Goal: Task Accomplishment & Management: Use online tool/utility

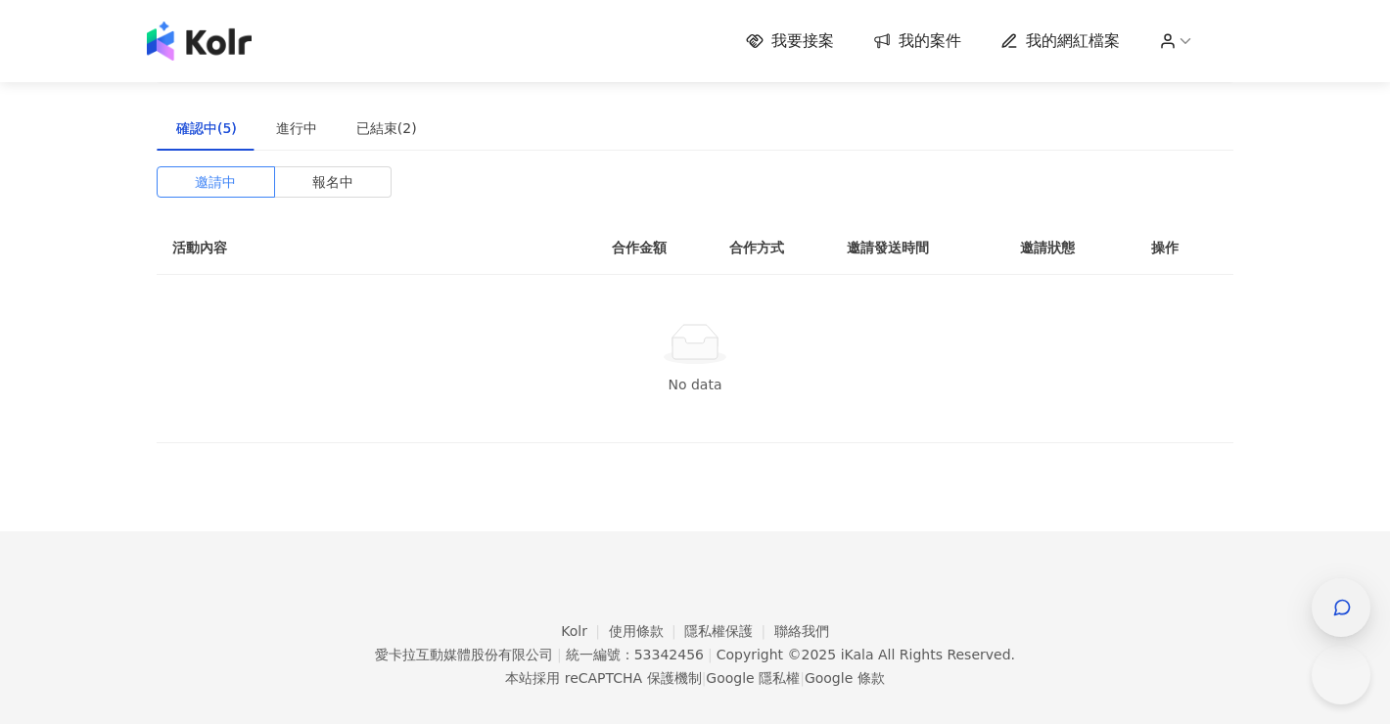
click at [1346, 631] on div "button" at bounding box center [1340, 607] width 59 height 59
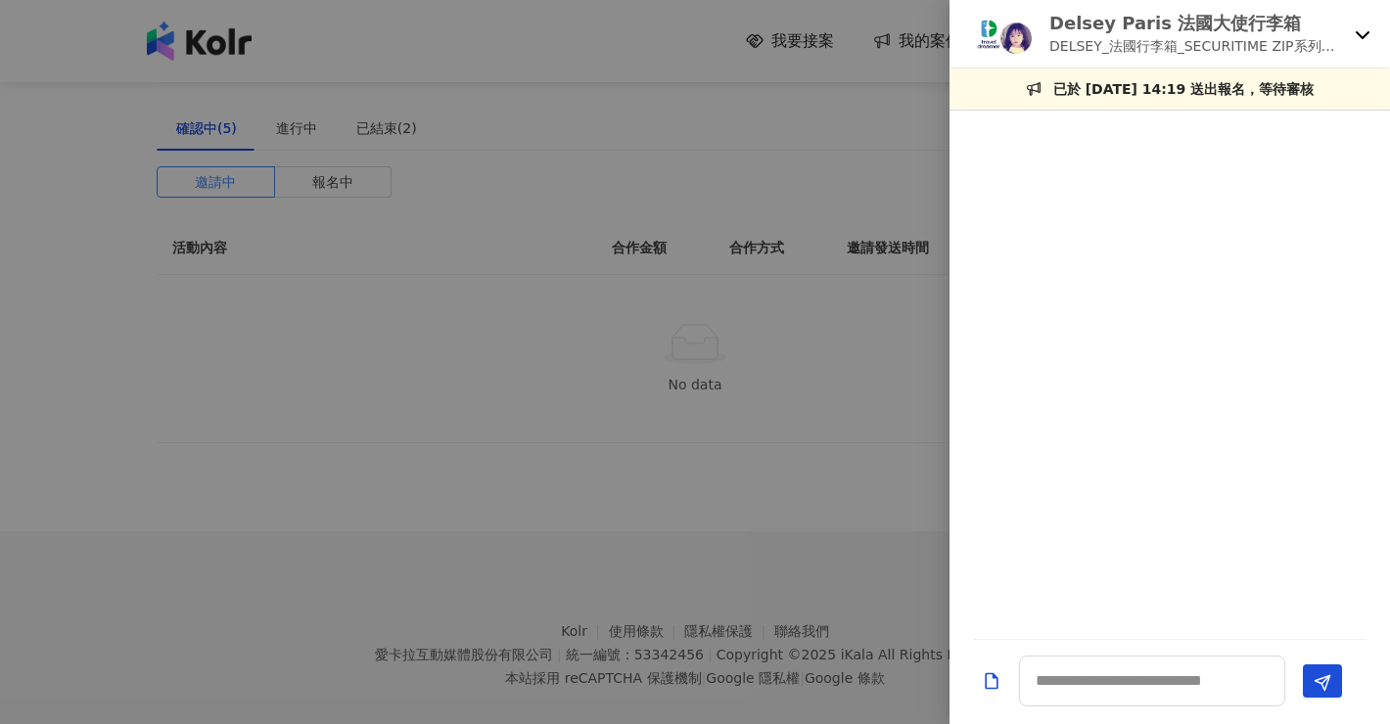
click at [1351, 43] on div "Delsey Paris 法國大使行李箱 DELSEY_法國行李箱_SECURITIME ZIP系列開箱素材募集" at bounding box center [1169, 34] width 440 height 69
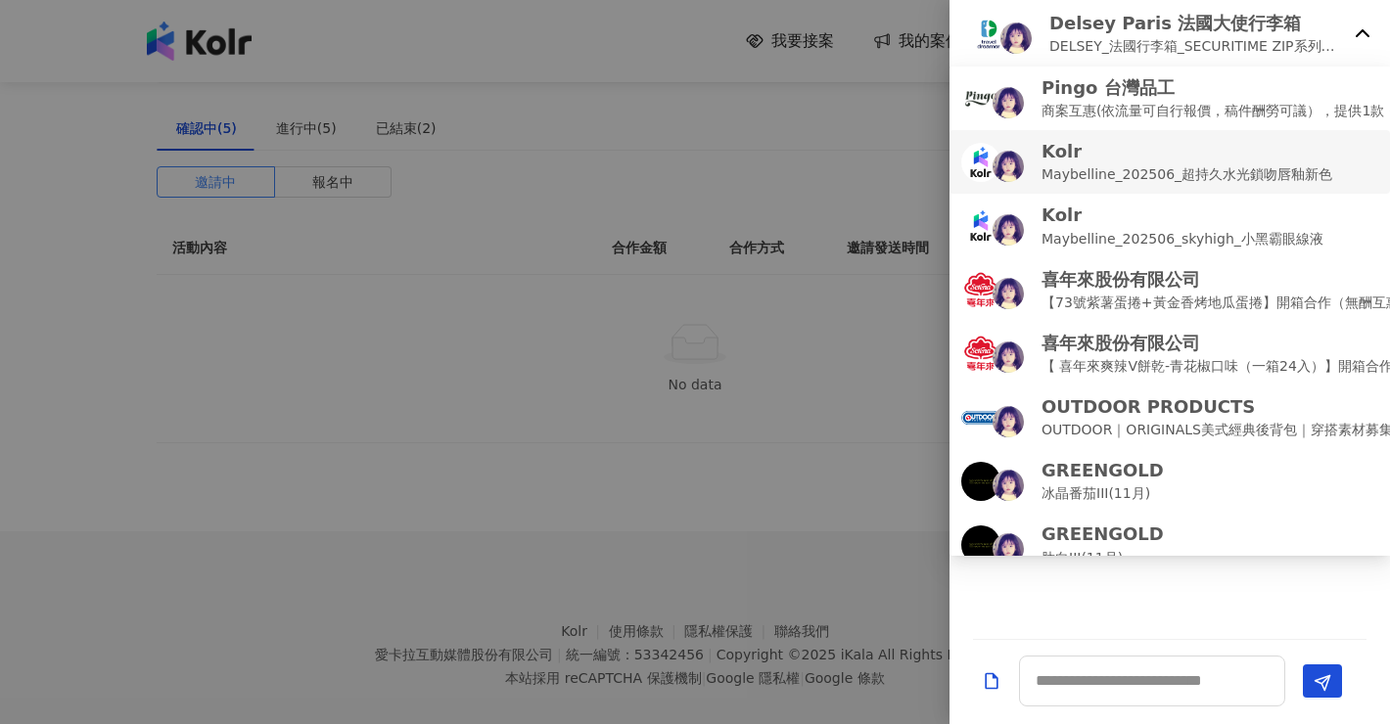
click at [1287, 185] on li "Kolr Maybelline_202506_超持久水光鎖吻唇釉新色" at bounding box center [1169, 162] width 440 height 64
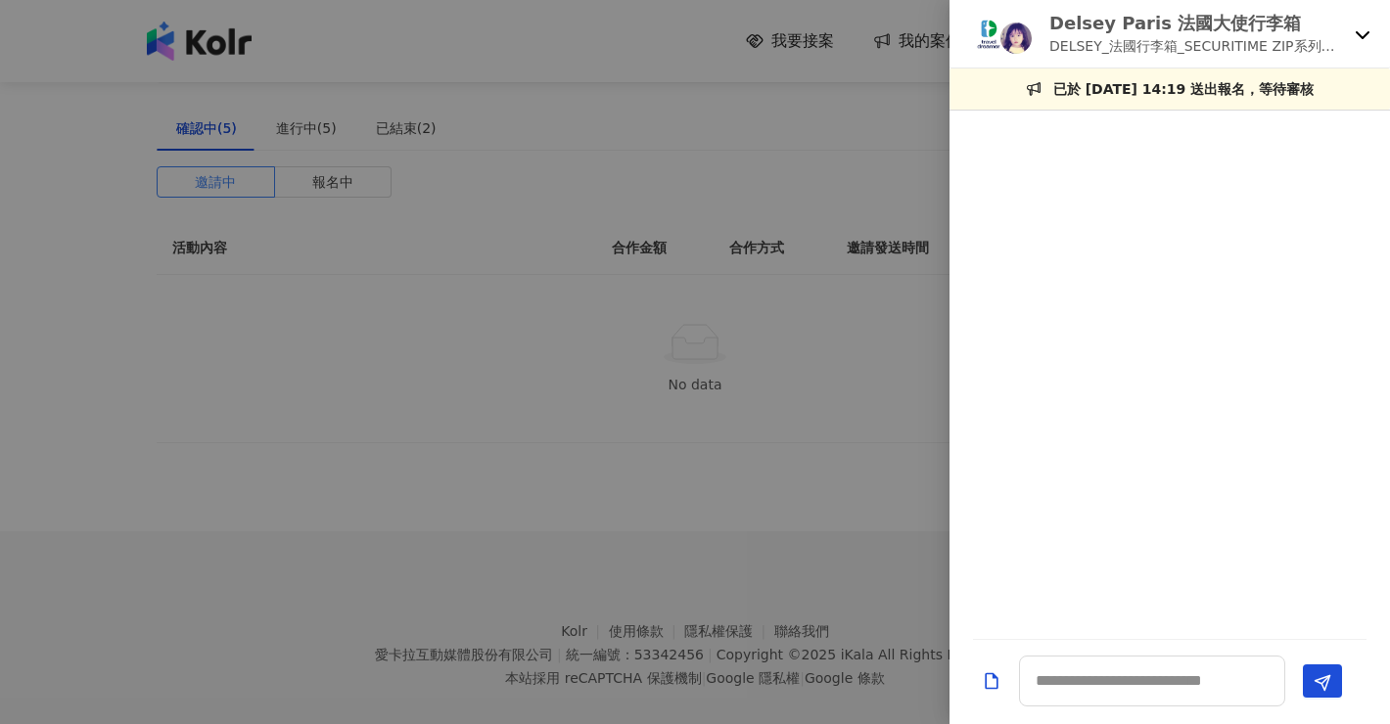
click at [1362, 37] on icon at bounding box center [1362, 35] width 14 height 8
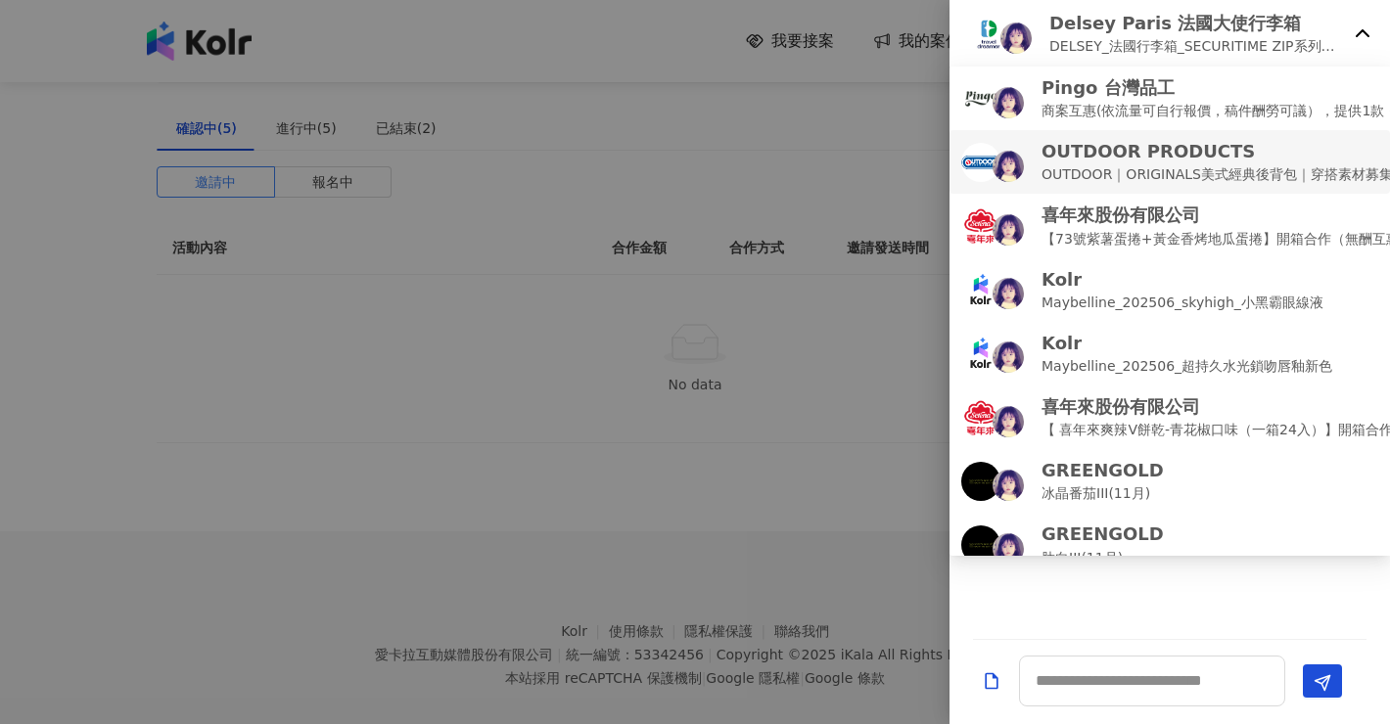
click at [1266, 168] on p "OUTDOOR｜ORIGINALS美式經典後背包｜穿搭素材募集" at bounding box center [1216, 174] width 351 height 22
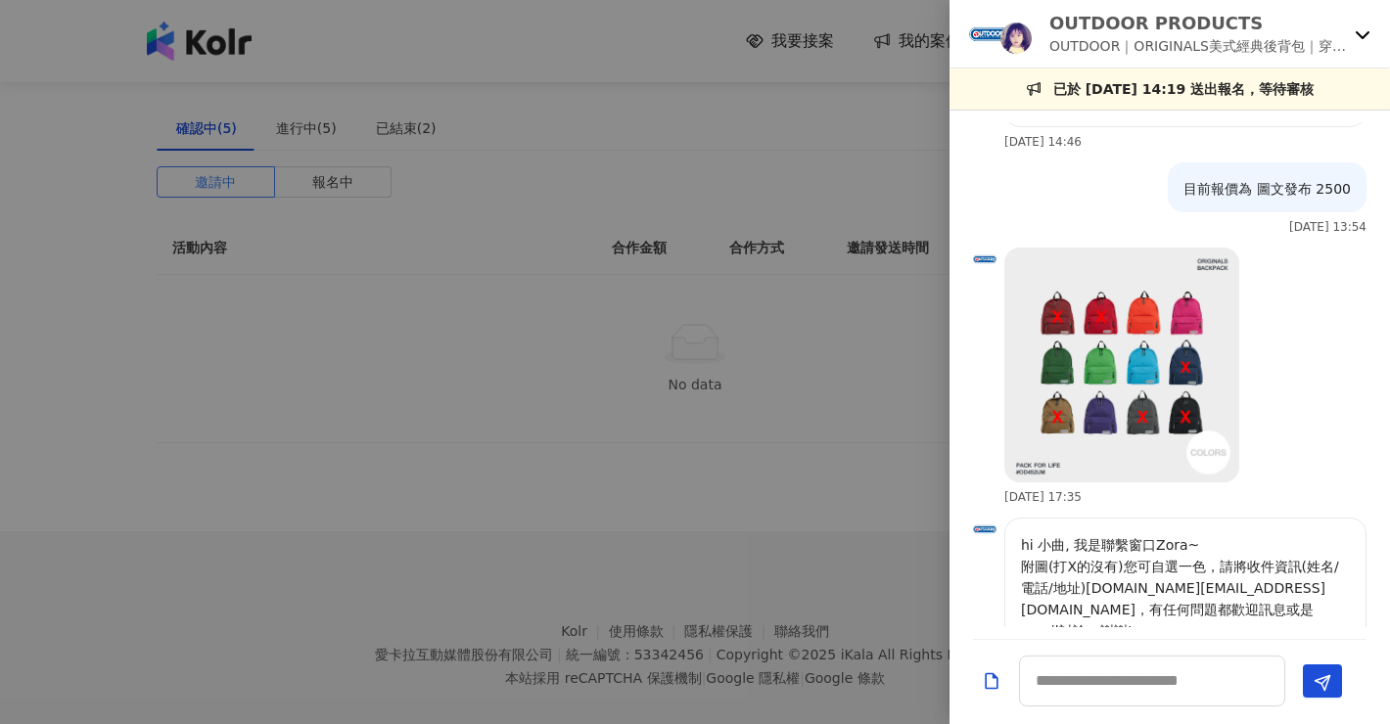
scroll to position [369, 0]
click at [1364, 37] on icon at bounding box center [1362, 34] width 16 height 16
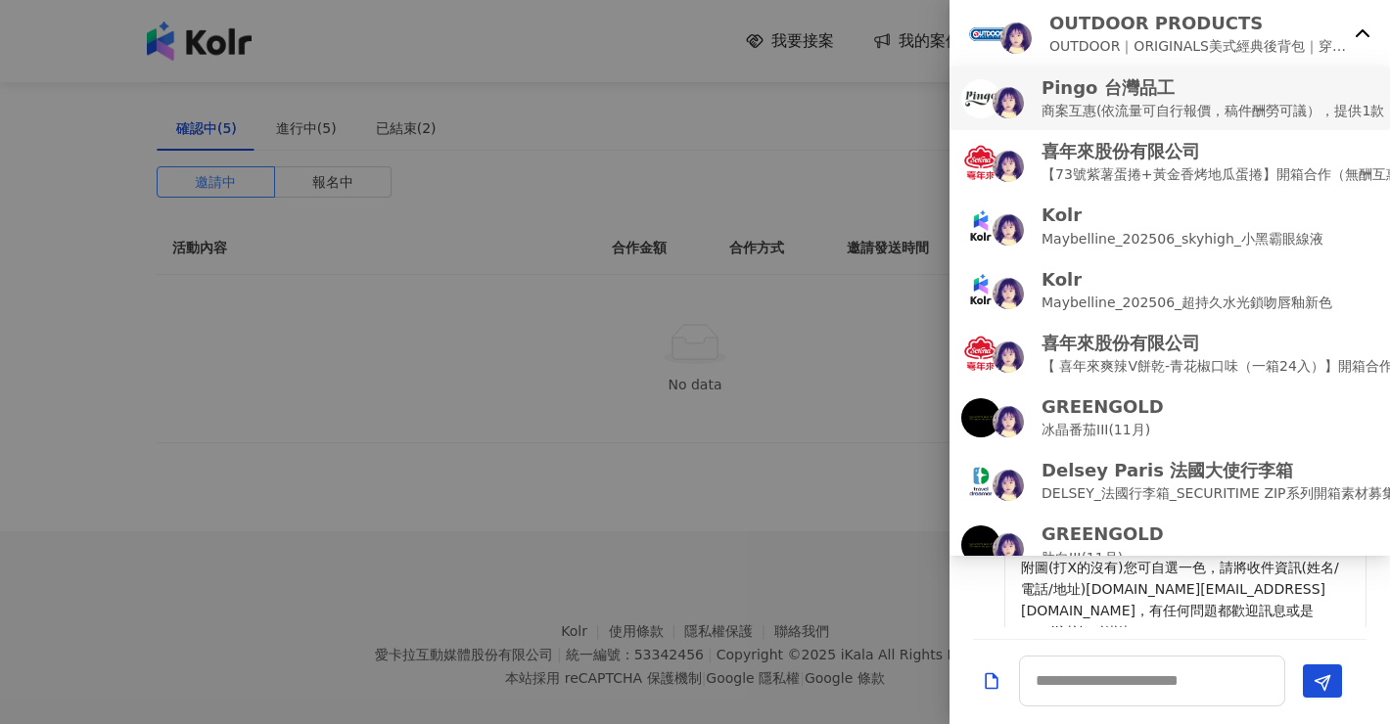
click at [1267, 107] on p "商案互惠(依流量可自行報價，稿件酬勞可議），提供1款 (廠商提供,無法自行選擇顏色)" at bounding box center [1304, 111] width 526 height 22
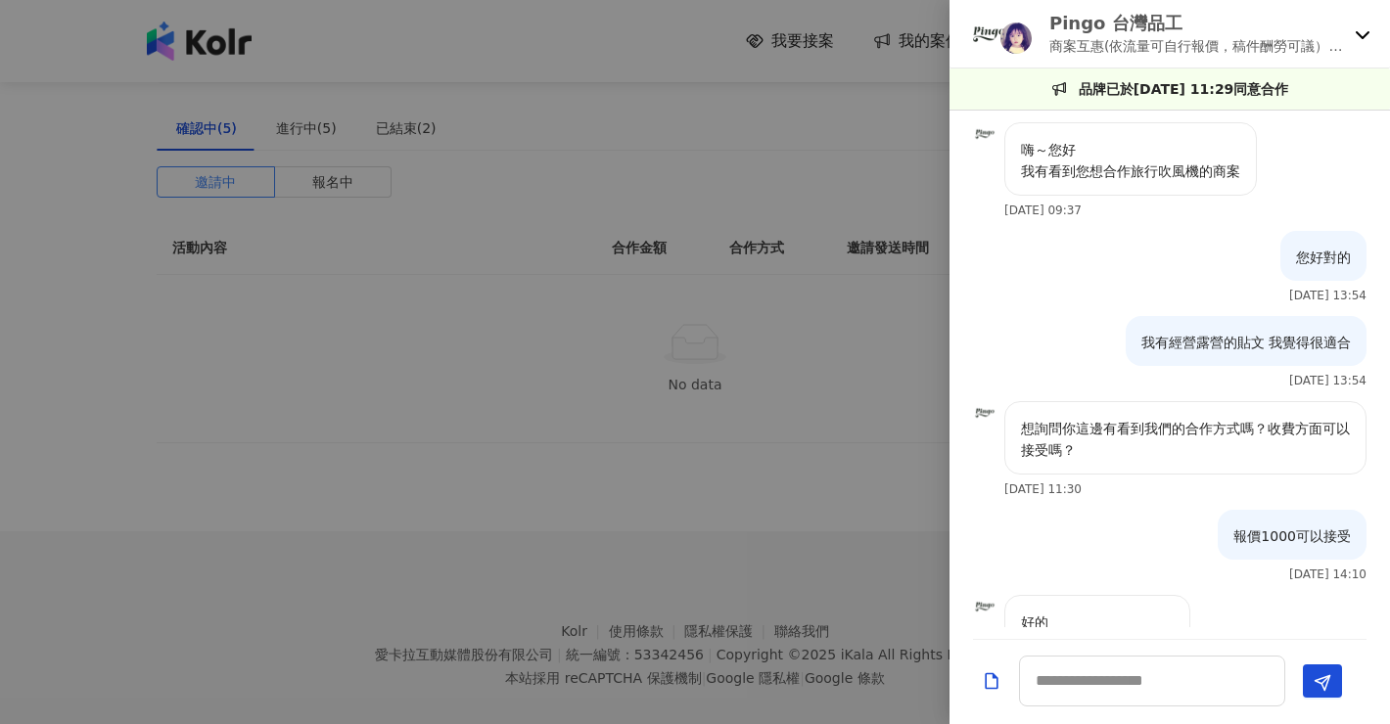
scroll to position [998, 0]
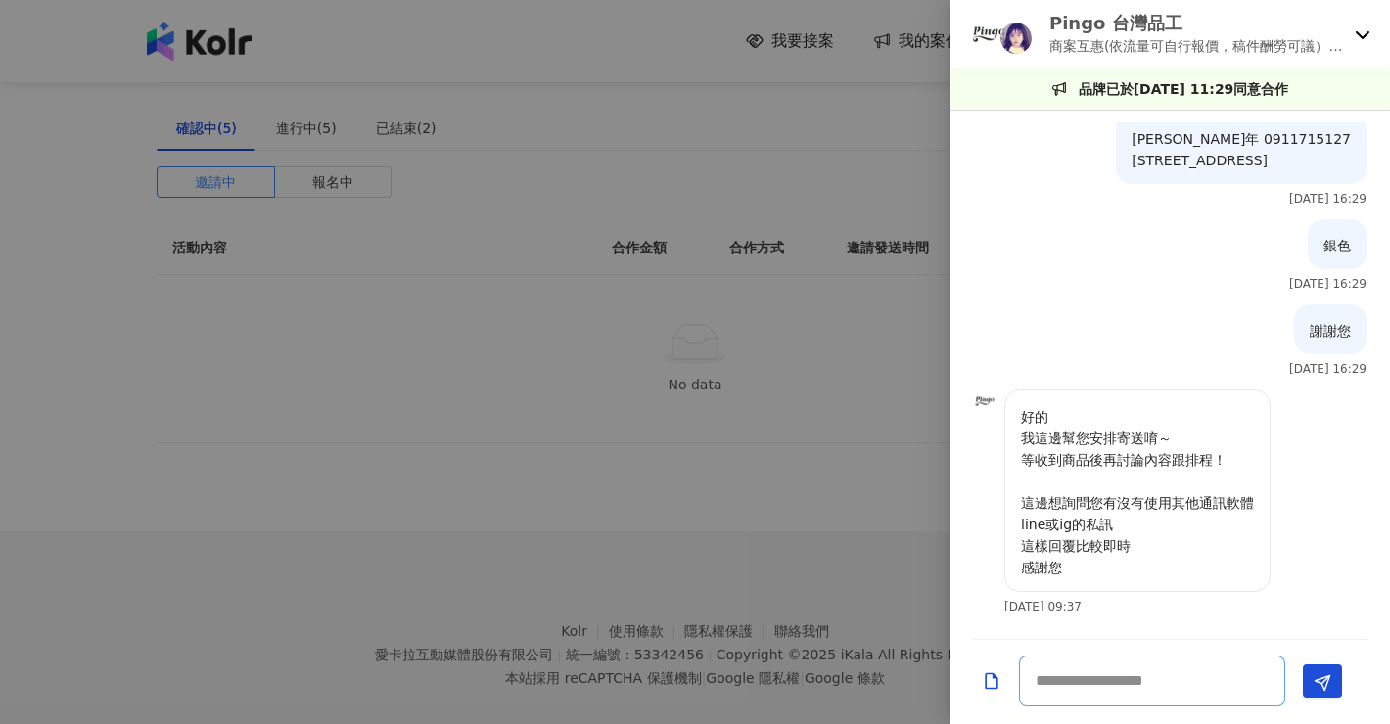
click at [1105, 671] on textarea at bounding box center [1152, 681] width 266 height 51
type textarea "**********"
click at [1355, 22] on div "Pingo 台灣品工 商案互惠(依流量可自行報價，稿件酬勞可議），提供1款 (廠商提供,無法自行選擇顏色)" at bounding box center [1169, 34] width 440 height 69
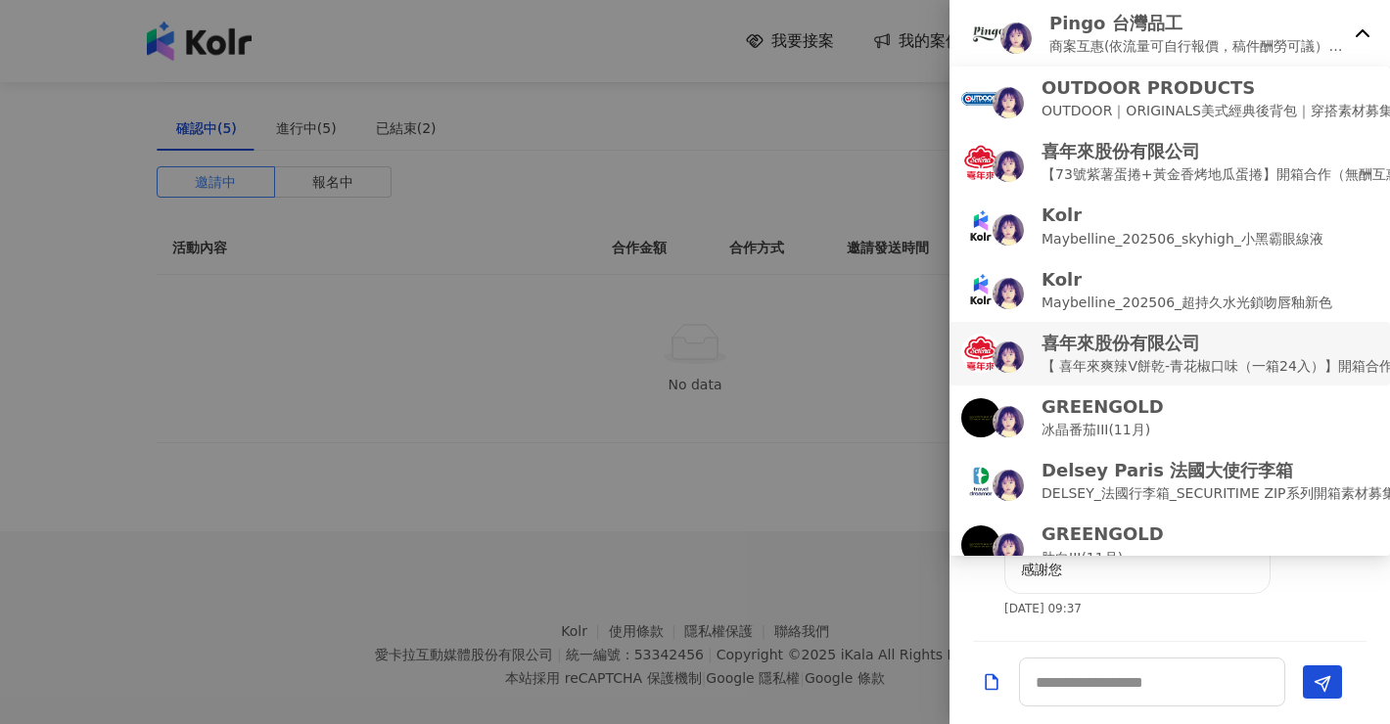
click at [1274, 355] on p "【 喜年來爽辣V餅乾-青花椒口味（一箱24入）】開箱合作（無酬互惠）" at bounding box center [1258, 366] width 434 height 22
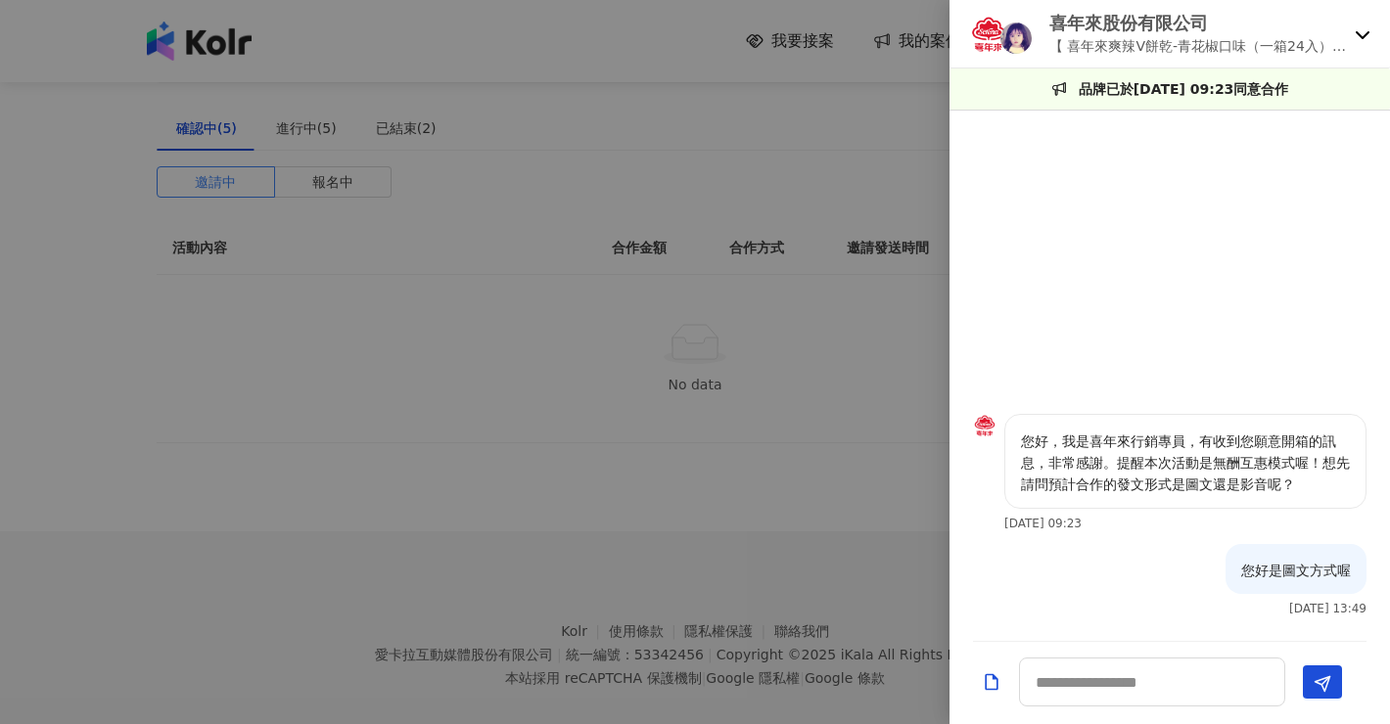
click at [727, 255] on div at bounding box center [695, 362] width 1390 height 724
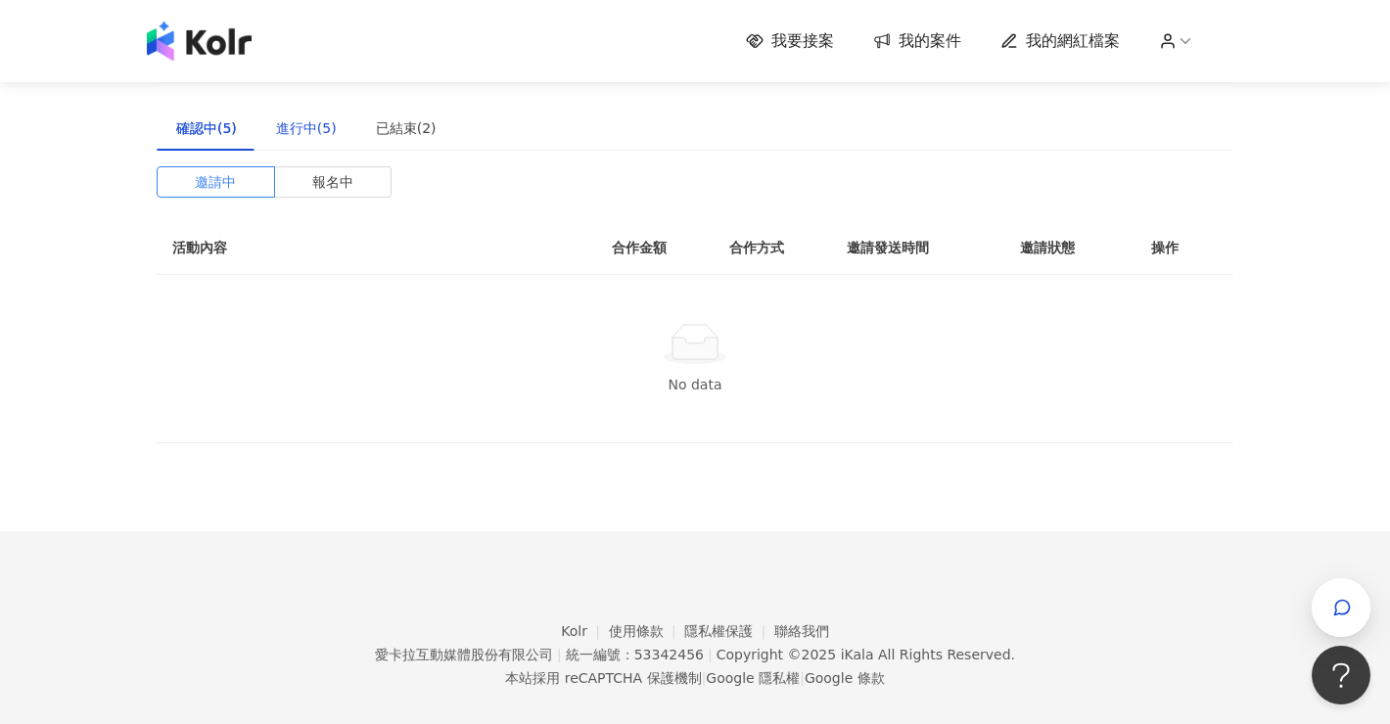
click at [297, 121] on div "進行中(5)" at bounding box center [306, 128] width 61 height 22
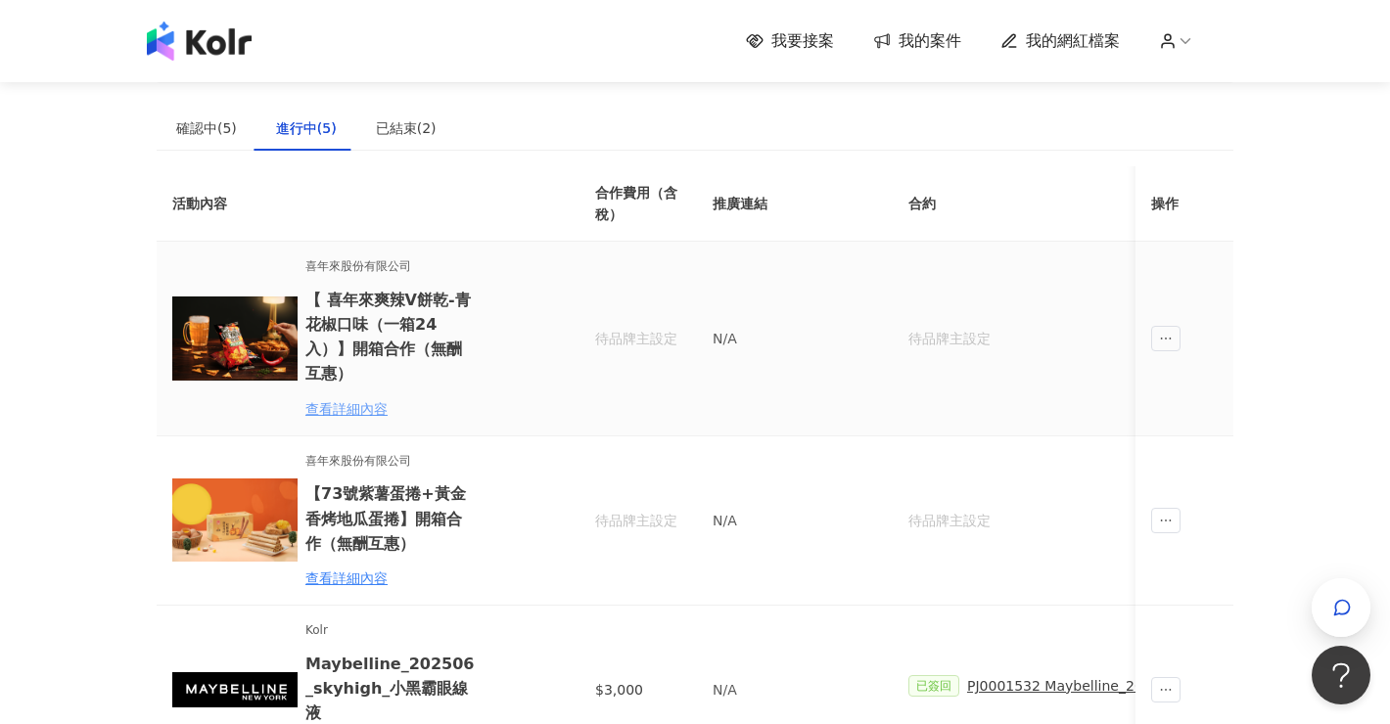
click at [364, 398] on div "查看詳細內容" at bounding box center [390, 409] width 171 height 22
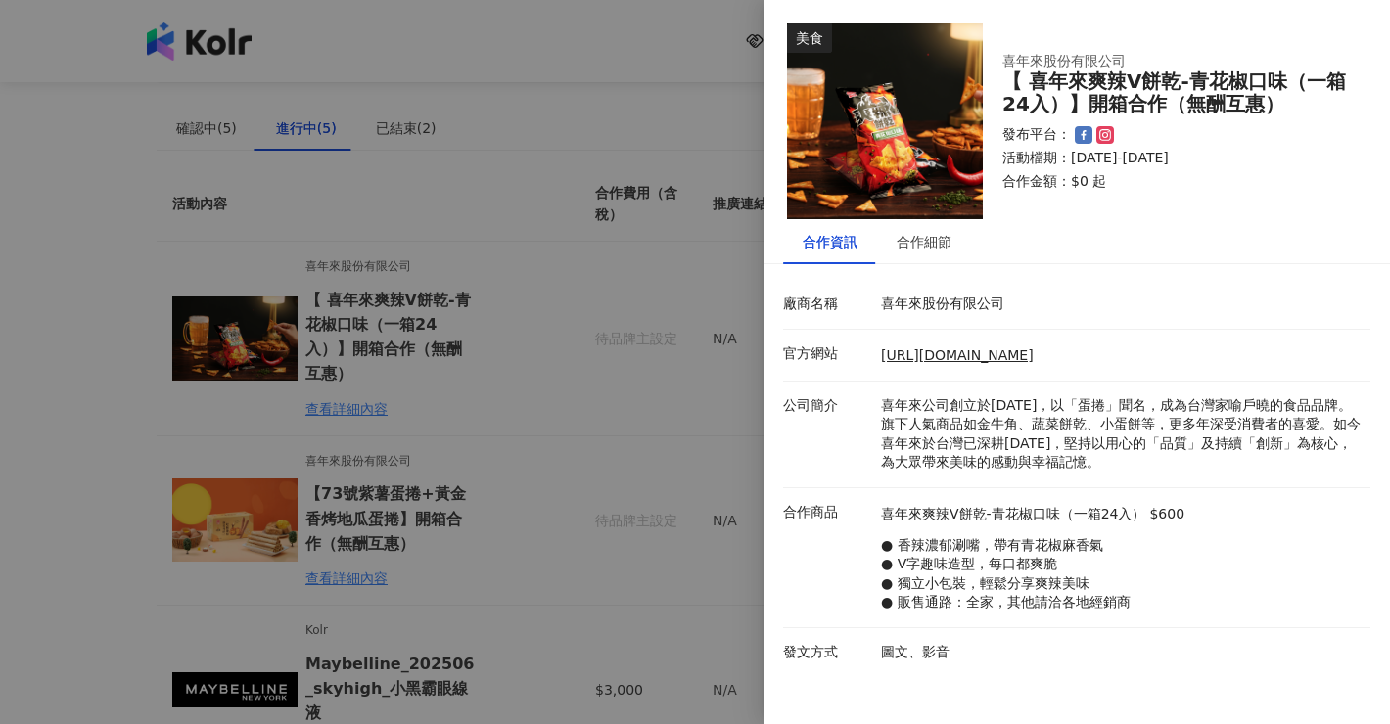
scroll to position [17, 0]
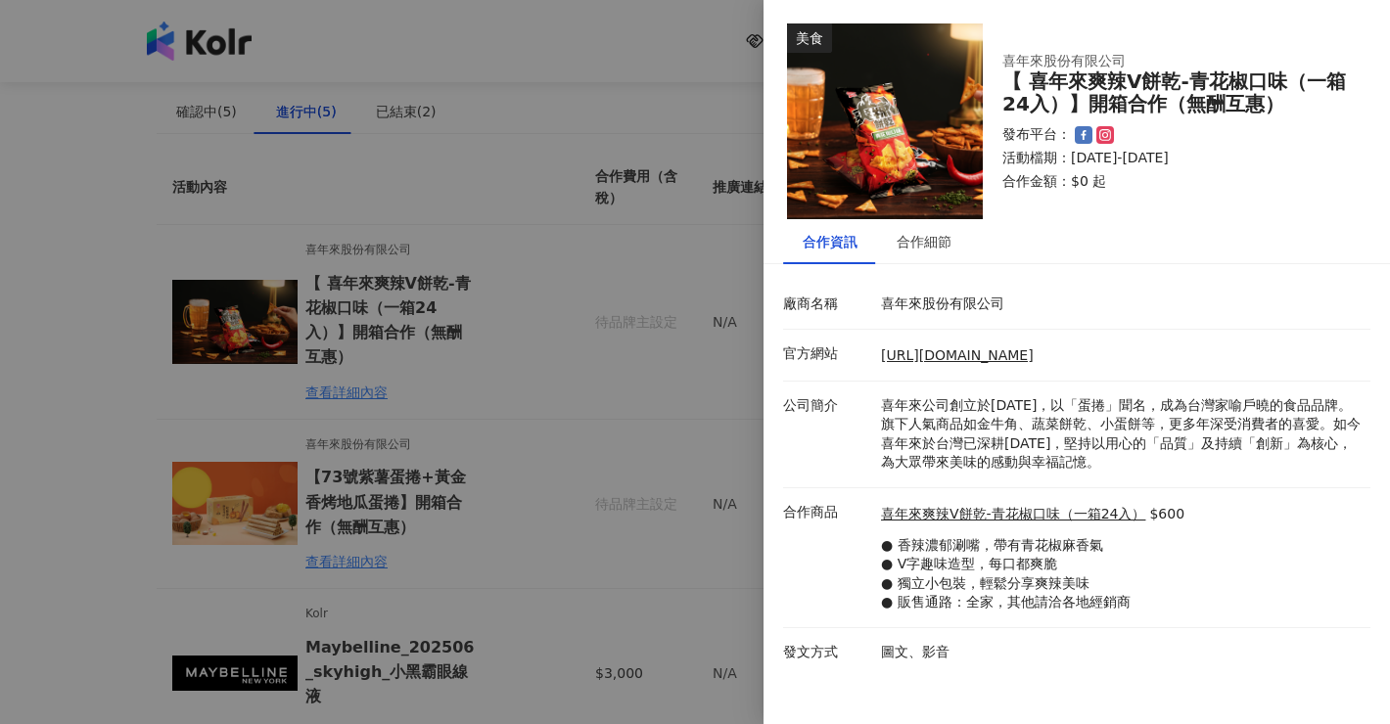
click at [600, 555] on div at bounding box center [695, 362] width 1390 height 724
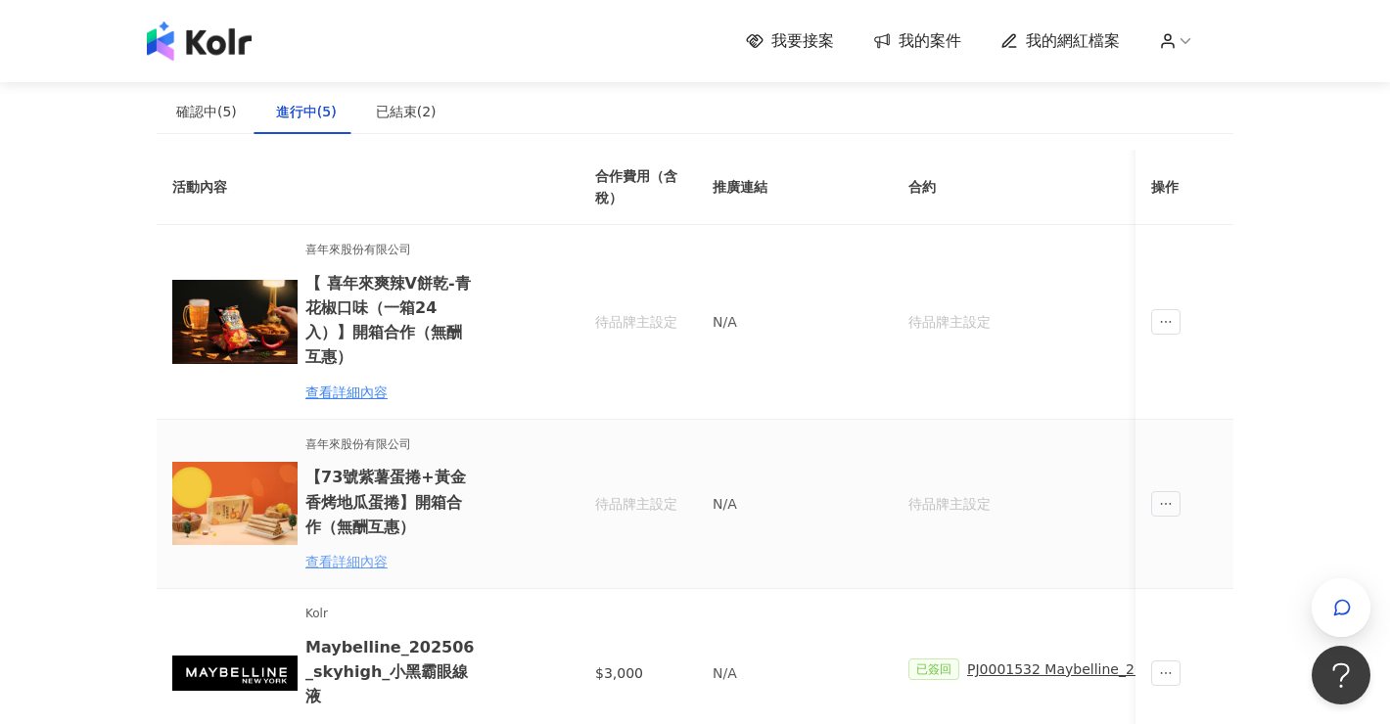
click at [349, 551] on div "查看詳細內容" at bounding box center [390, 562] width 171 height 22
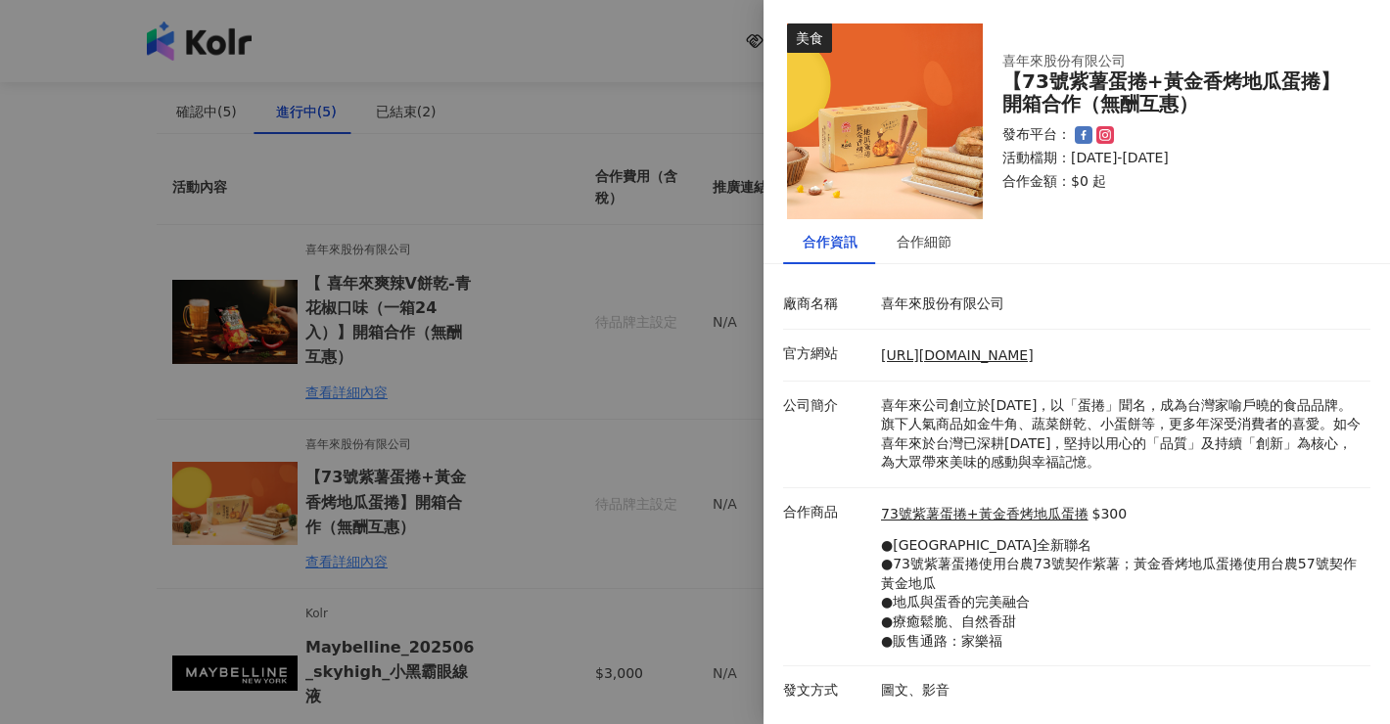
click at [788, 561] on div "合作商品 73號紫薯蛋捲+黃金香烤地瓜蛋捲 $300 ●[GEOGRAPHIC_DATA]全新聯名 ●73號紫薯蛋捲使用台農73號契作紫薯；黃金香烤地瓜蛋捲使…" at bounding box center [1071, 577] width 587 height 148
click at [701, 543] on div at bounding box center [695, 362] width 1390 height 724
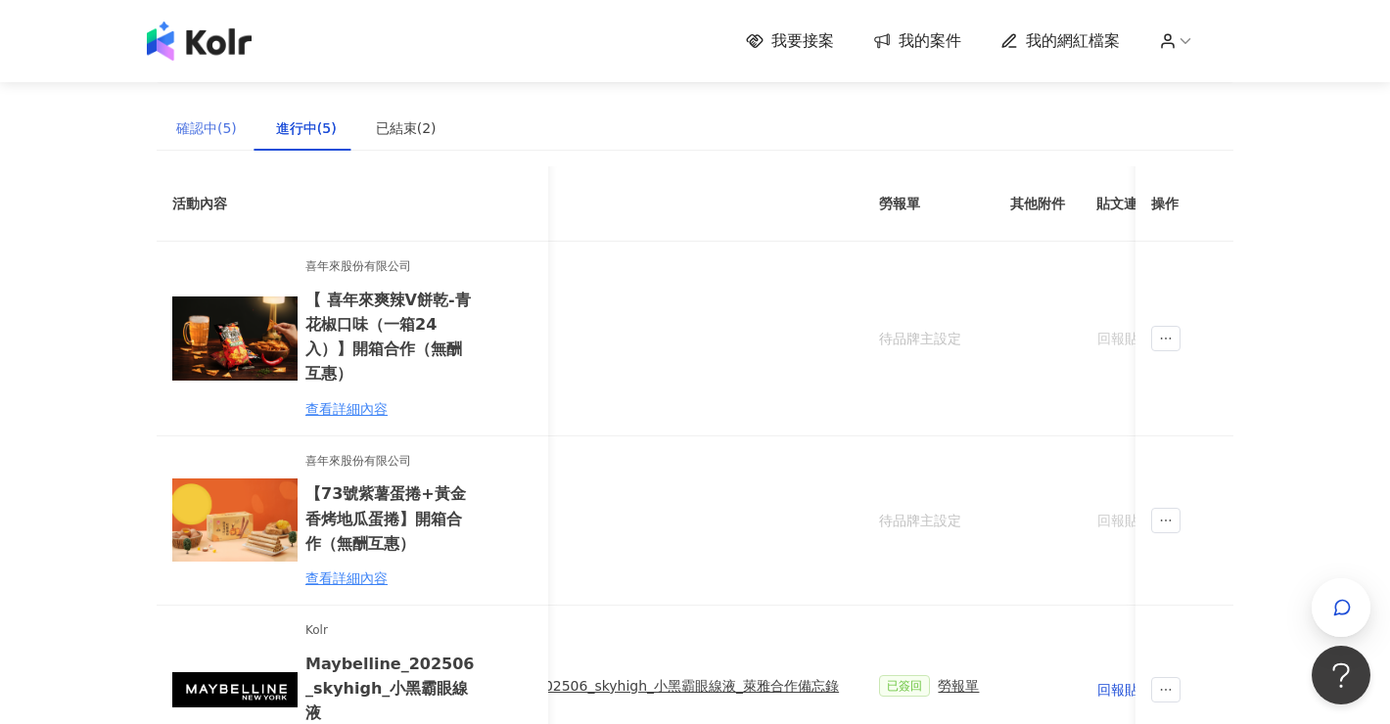
scroll to position [-1, 0]
click at [198, 128] on div "確認中(5)" at bounding box center [206, 128] width 61 height 22
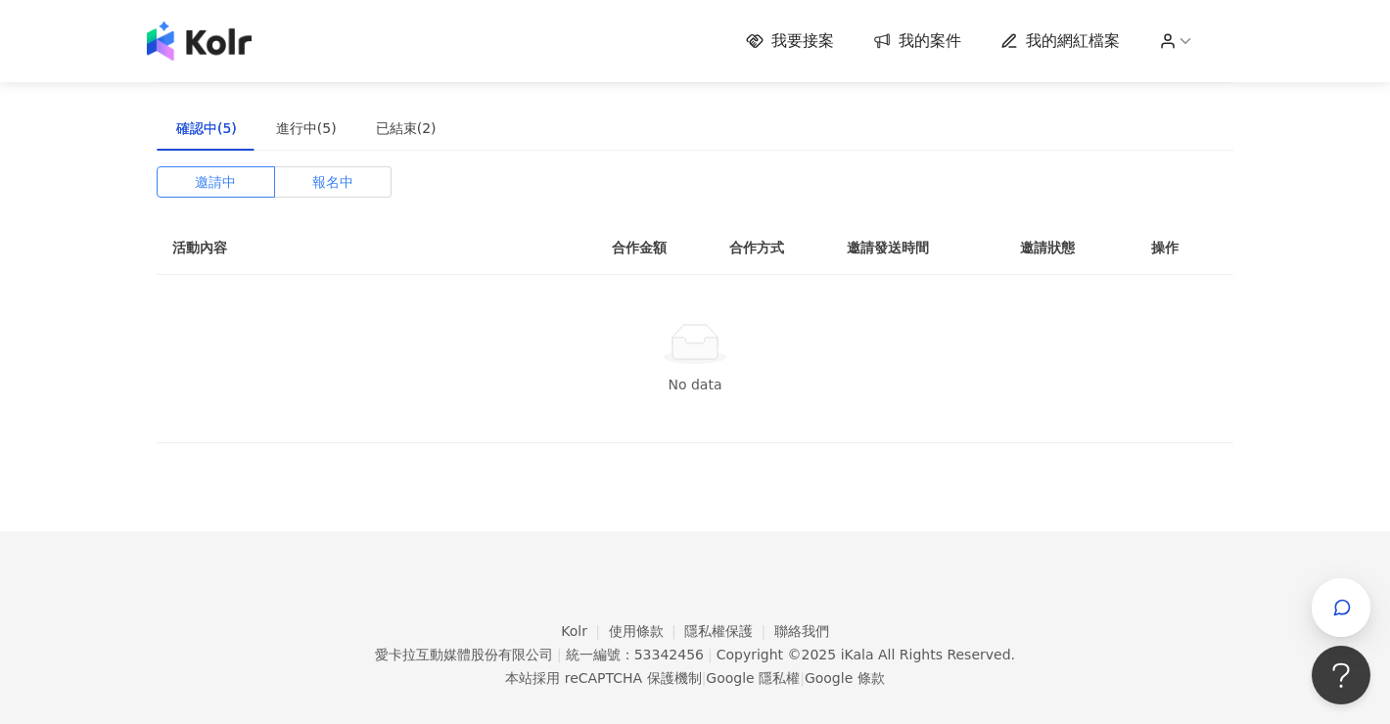
click at [364, 170] on label "報名中" at bounding box center [333, 181] width 117 height 31
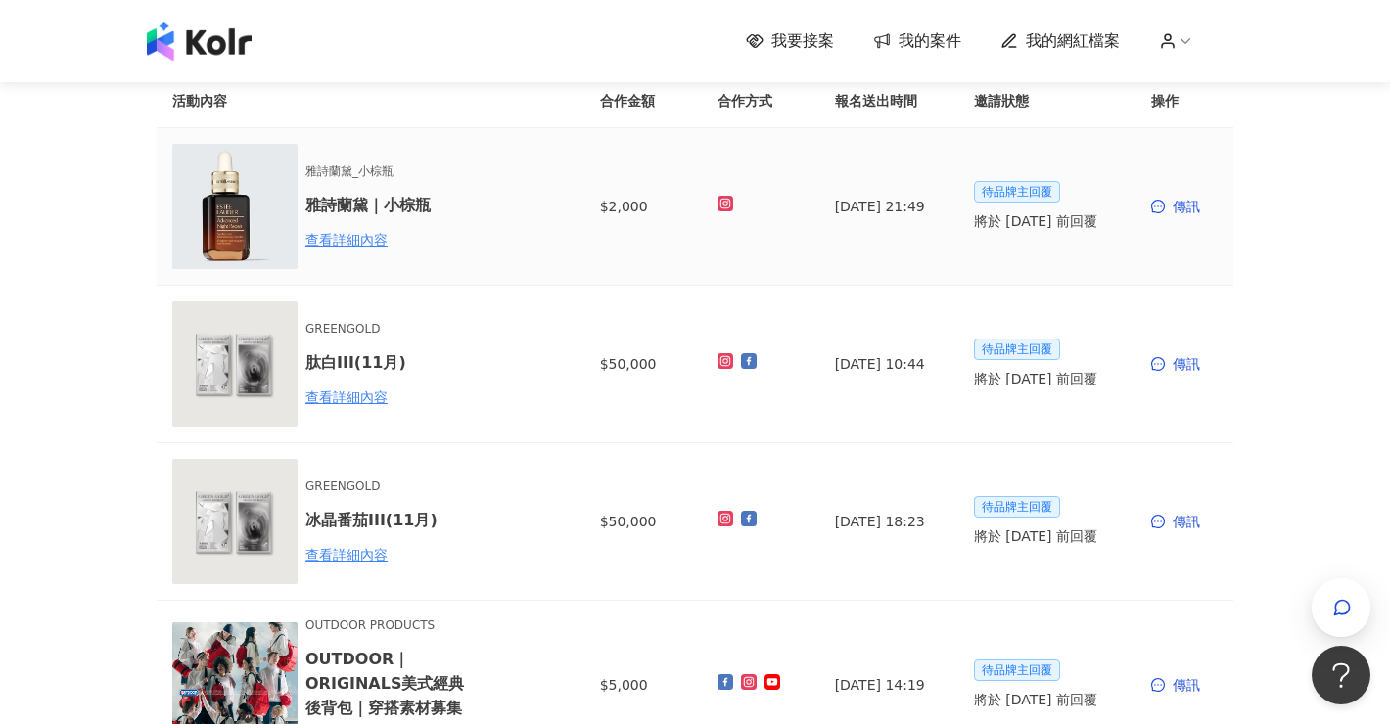
scroll to position [308, 0]
